Goal: Task Accomplishment & Management: Use online tool/utility

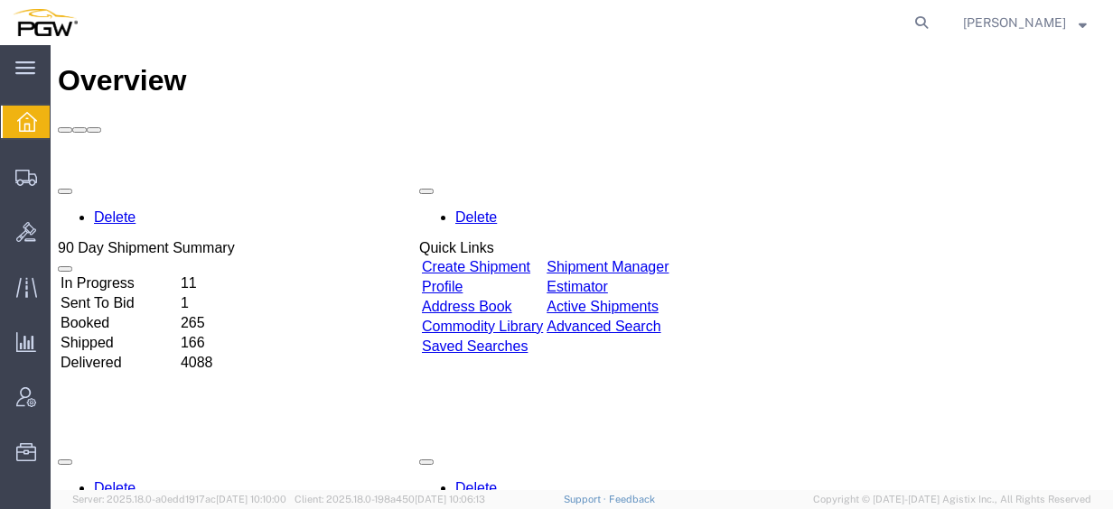
click at [926, 13] on agx-global-search at bounding box center [648, 22] width 578 height 45
click at [934, 20] on icon at bounding box center [921, 22] width 25 height 25
paste input "56699299"
type input "56699299"
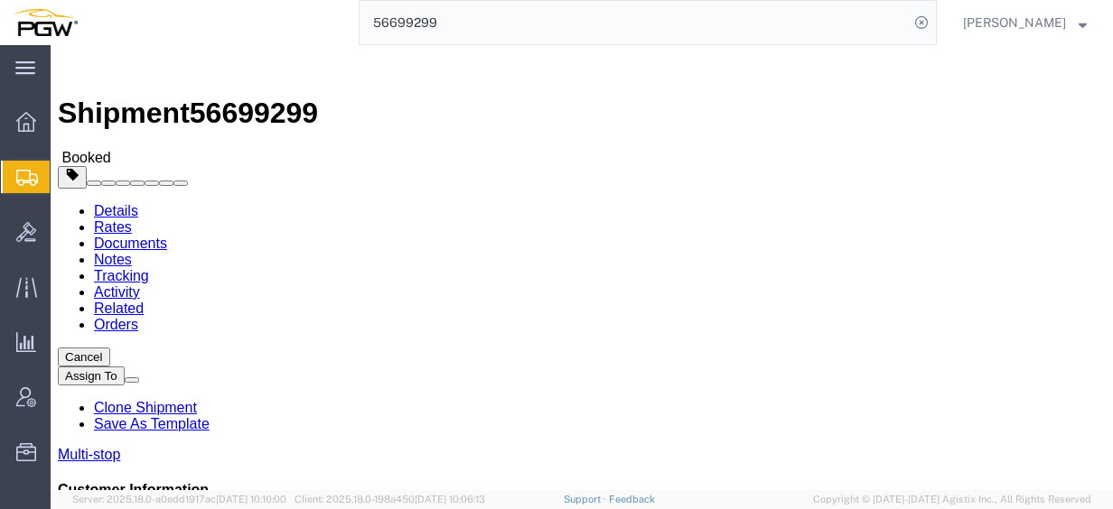
click link "Rates"
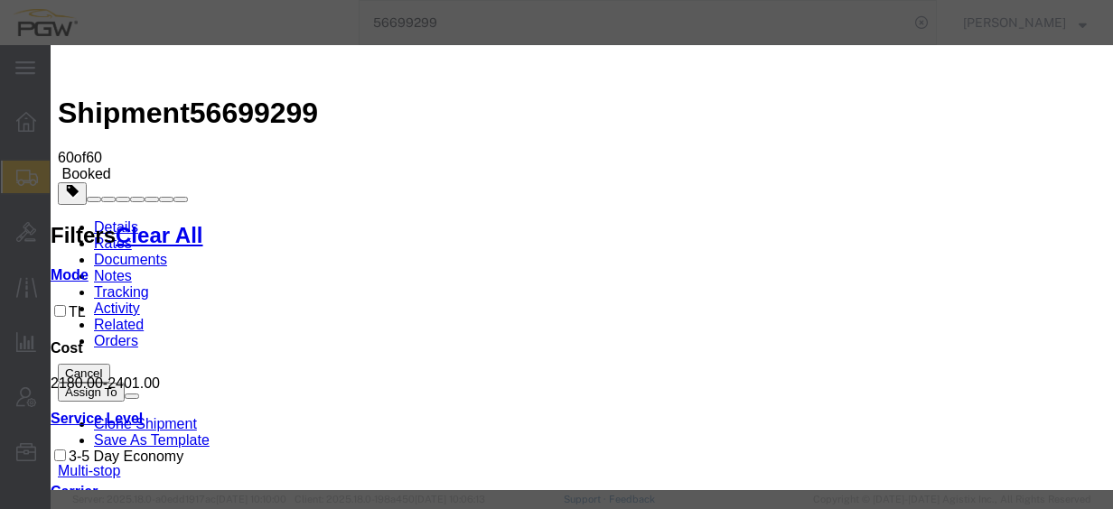
type input "2600"
